Goal: Task Accomplishment & Management: Manage account settings

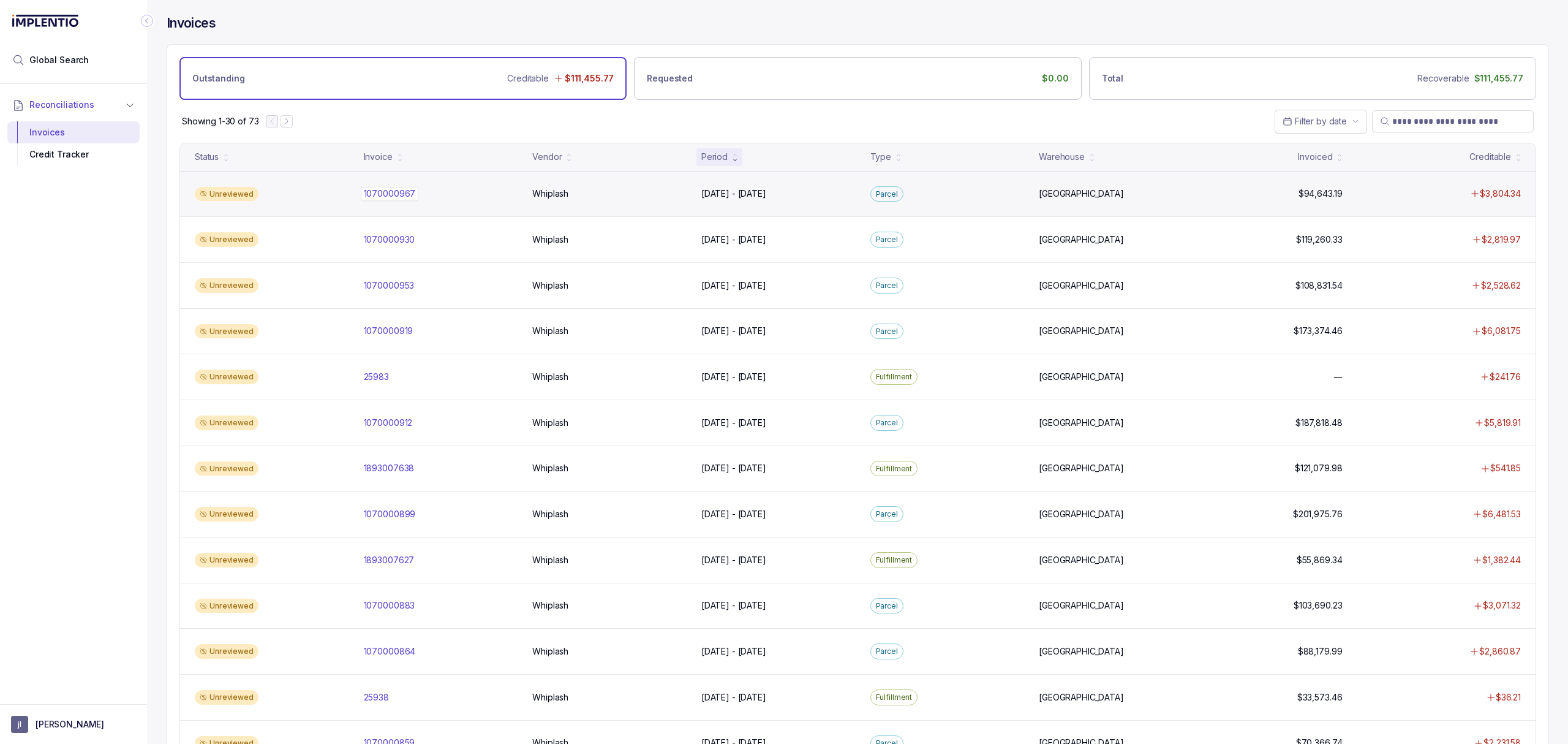
click at [406, 199] on p "1070000967" at bounding box center [389, 193] width 58 height 13
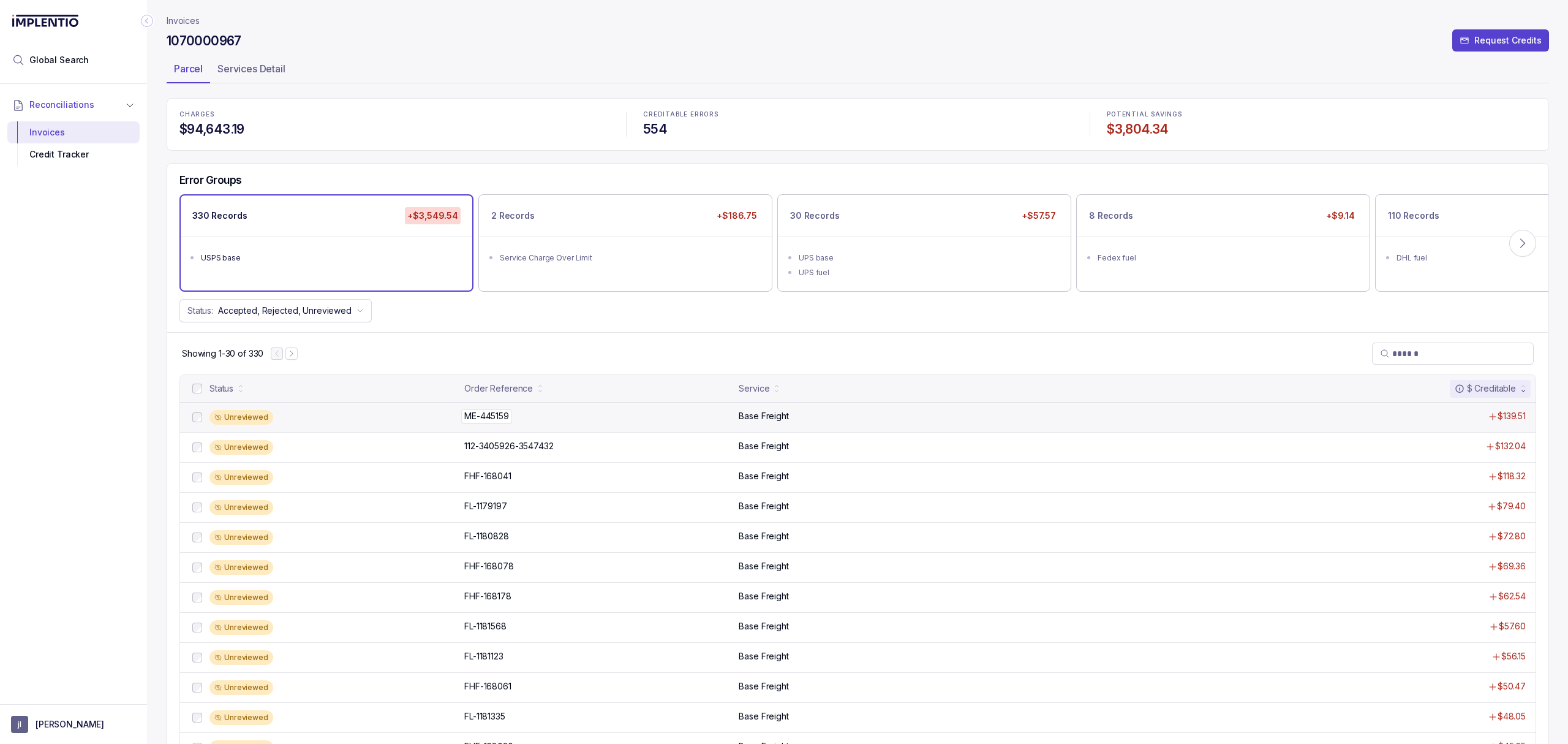
click at [478, 417] on p "ME-445159" at bounding box center [486, 416] width 51 height 13
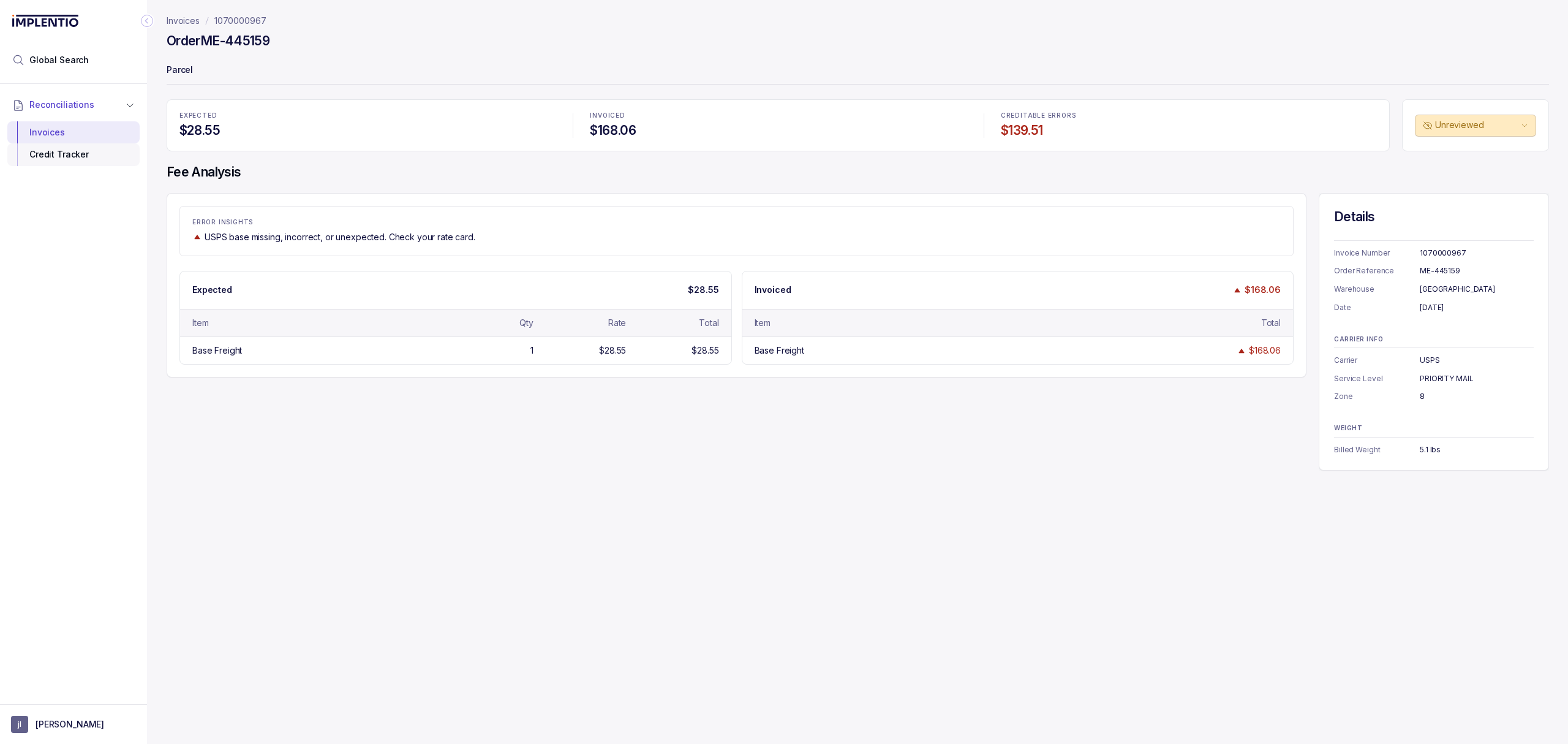
click at [78, 162] on div "Credit Tracker" at bounding box center [73, 154] width 113 height 22
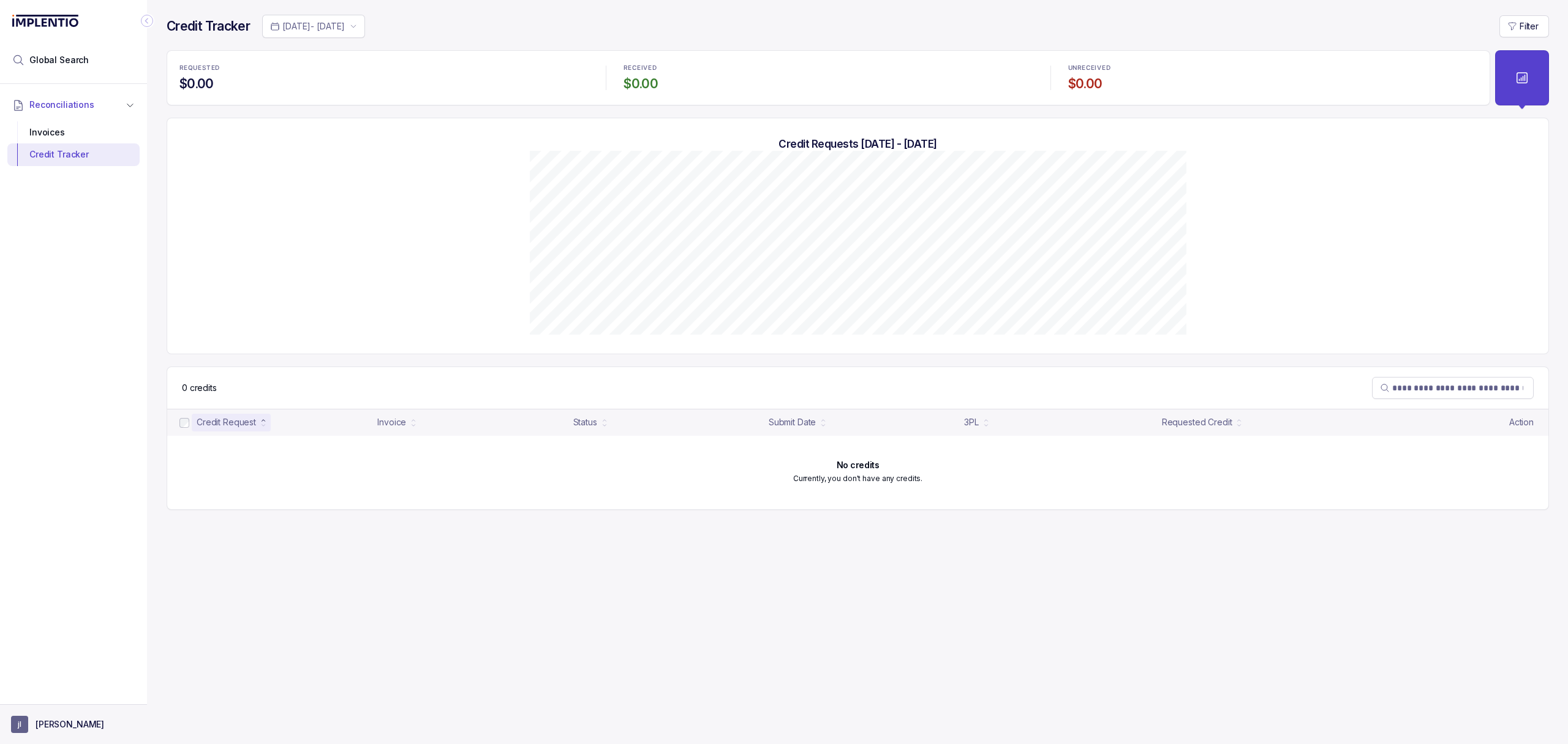
click at [55, 725] on p "[PERSON_NAME]" at bounding box center [70, 724] width 69 height 12
click at [61, 694] on p "Logout" at bounding box center [81, 697] width 102 height 12
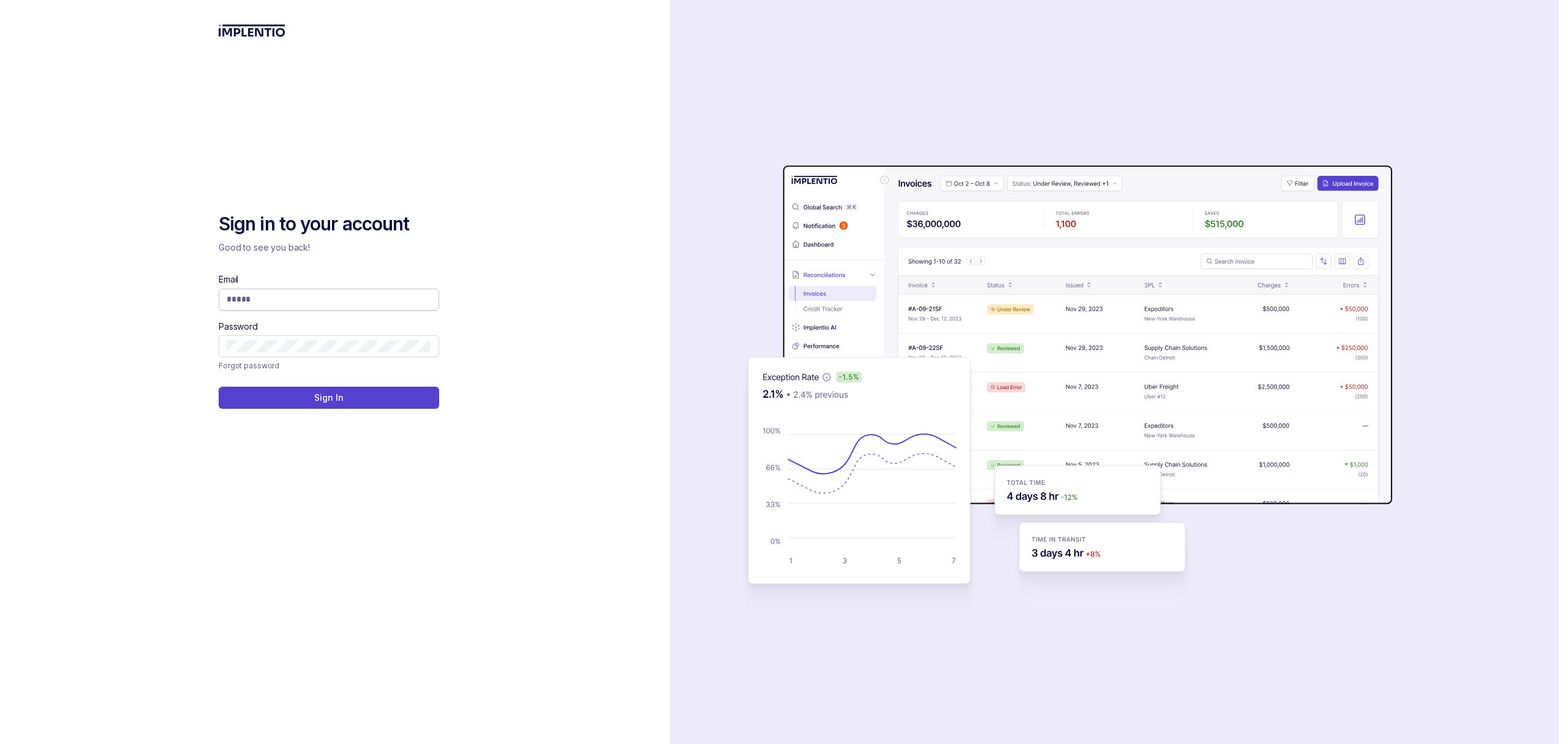
click at [299, 304] on input "Email" at bounding box center [329, 299] width 205 height 12
type input "**********"
